Goal: Task Accomplishment & Management: Use online tool/utility

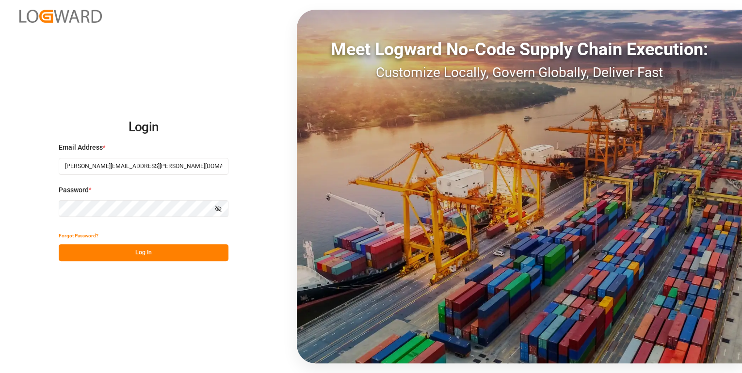
click at [186, 252] on button "Log In" at bounding box center [144, 252] width 170 height 17
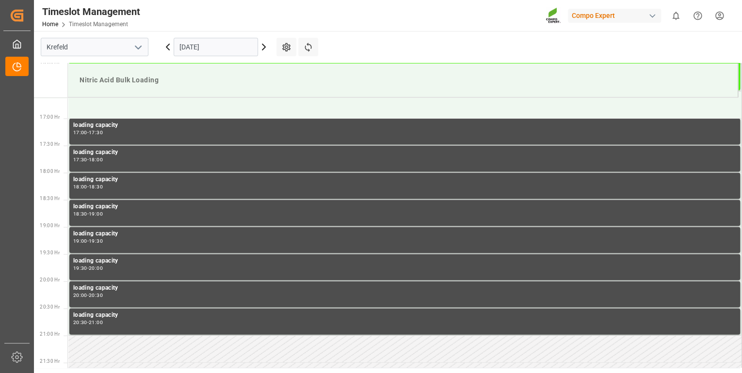
scroll to position [840, 0]
